Goal: Information Seeking & Learning: Learn about a topic

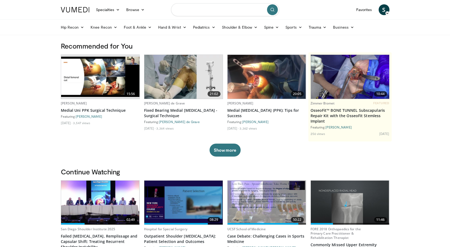
click at [245, 11] on input "Search topics, interventions" at bounding box center [225, 9] width 108 height 13
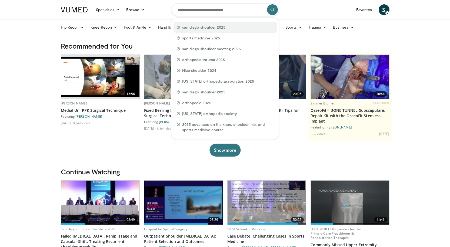
click at [220, 28] on span "san diego shoulder 2025" at bounding box center [203, 27] width 43 height 5
type input "**********"
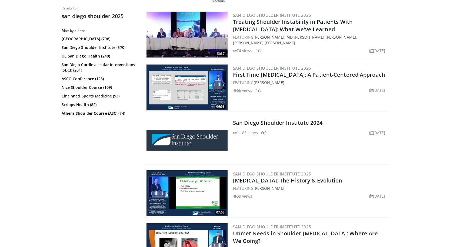
scroll to position [486, 0]
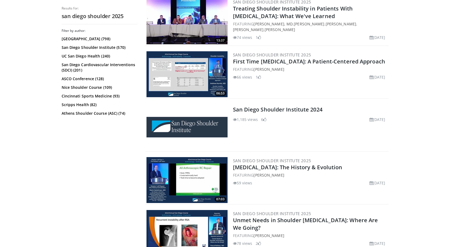
click at [191, 26] on img at bounding box center [186, 21] width 81 height 46
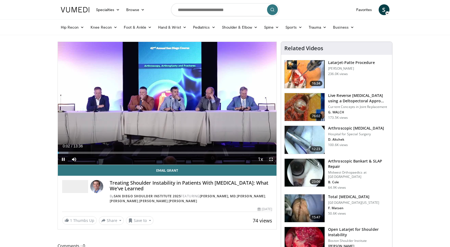
click at [272, 160] on span "Video Player" at bounding box center [270, 159] width 11 height 11
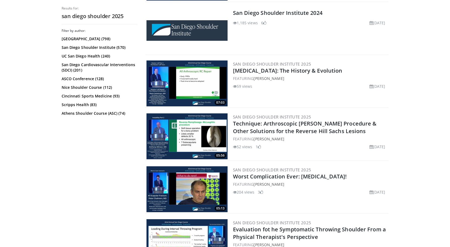
scroll to position [648, 0]
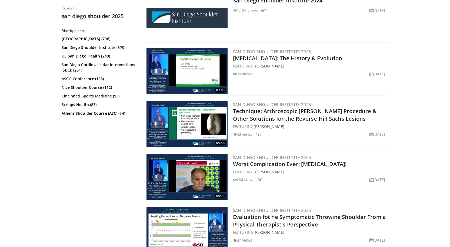
click at [199, 126] on img at bounding box center [186, 124] width 81 height 46
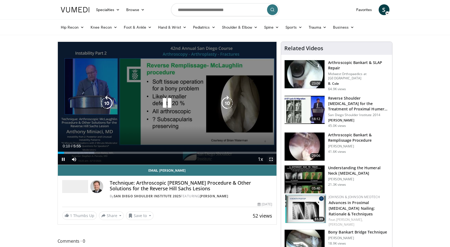
drag, startPoint x: 273, startPoint y: 160, endPoint x: 274, endPoint y: 183, distance: 23.2
click at [274, 160] on span "Video Player" at bounding box center [270, 159] width 11 height 11
